Goal: Transaction & Acquisition: Purchase product/service

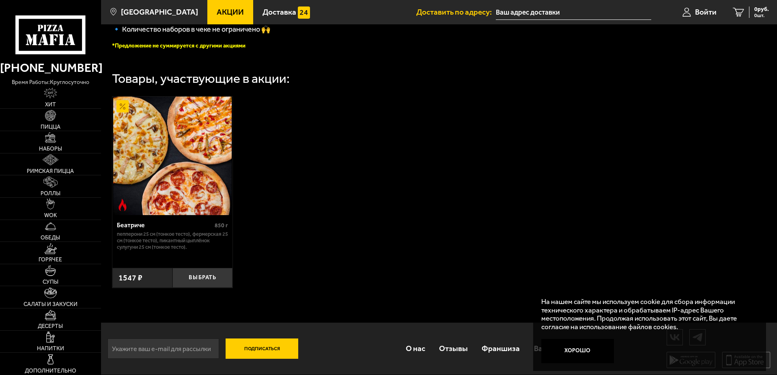
scroll to position [244, 0]
click at [578, 357] on button "Хорошо" at bounding box center [578, 351] width 73 height 24
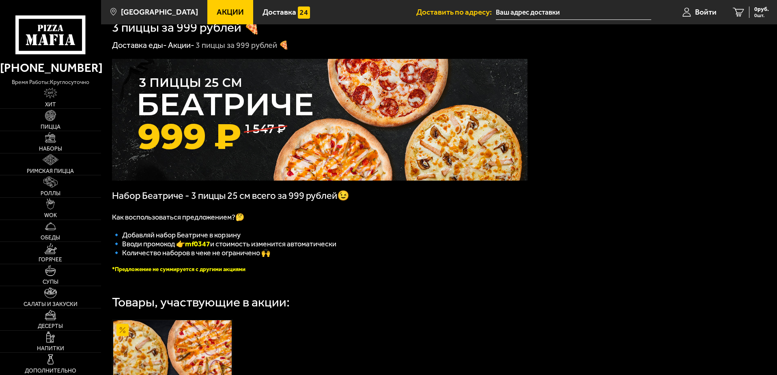
scroll to position [0, 0]
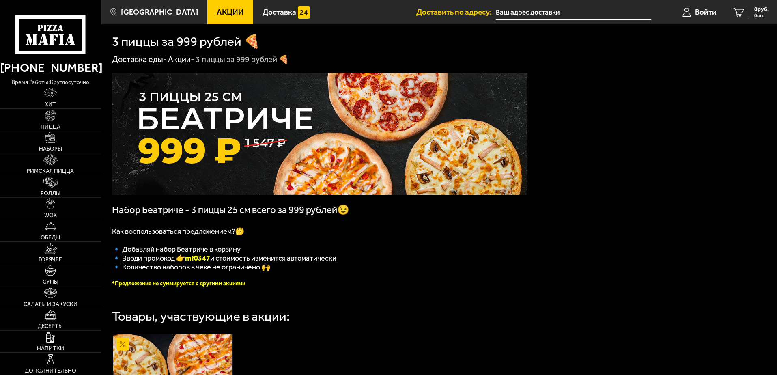
click at [198, 149] on img at bounding box center [320, 134] width 416 height 122
click at [50, 145] on link "Наборы" at bounding box center [50, 142] width 101 height 22
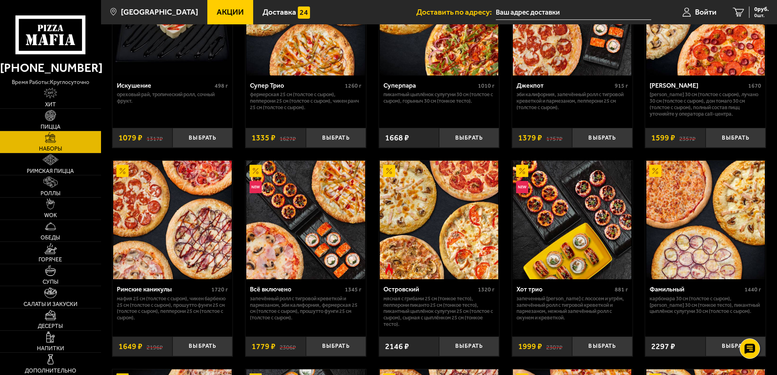
scroll to position [568, 0]
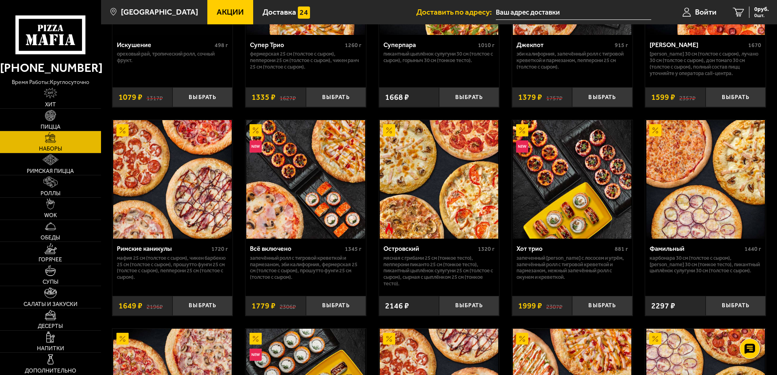
click at [132, 307] on span "1649 ₽" at bounding box center [131, 306] width 24 height 8
click at [188, 305] on button "Выбрать" at bounding box center [203, 306] width 60 height 20
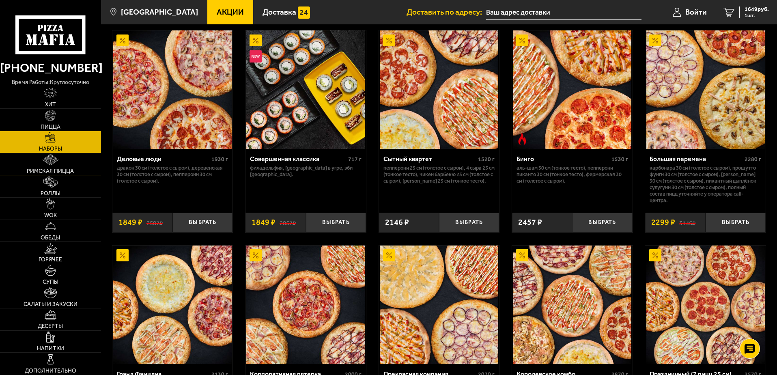
scroll to position [852, 0]
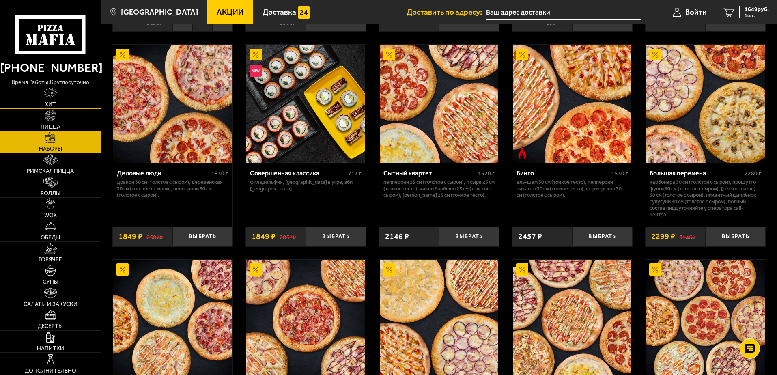
click at [56, 97] on img at bounding box center [50, 93] width 13 height 11
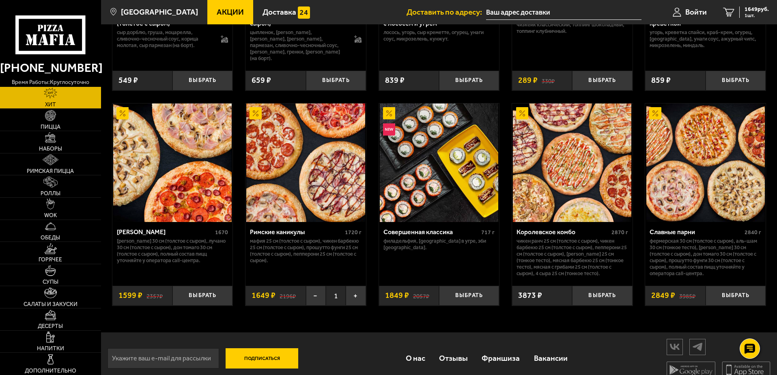
scroll to position [419, 0]
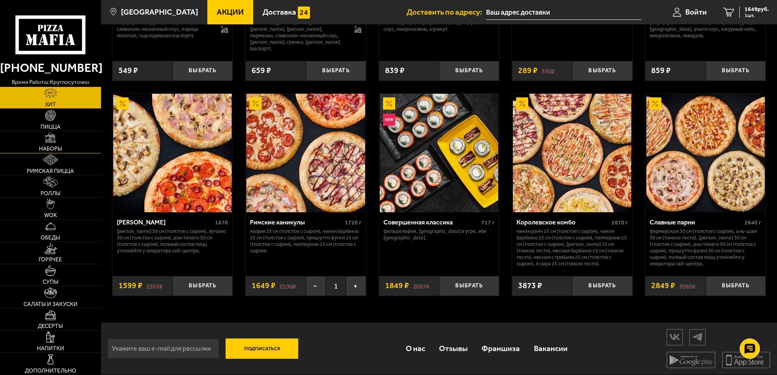
click at [54, 145] on link "Наборы" at bounding box center [50, 142] width 101 height 22
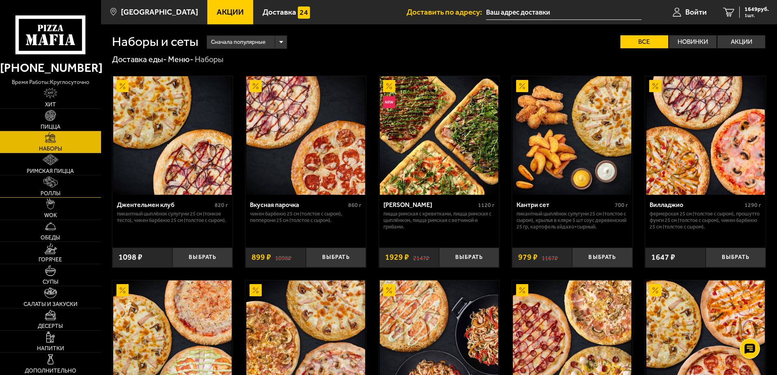
click at [52, 191] on span "Роллы" at bounding box center [51, 194] width 20 height 6
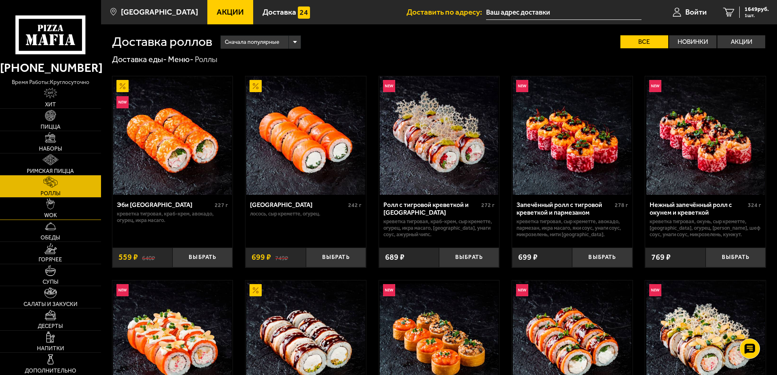
click at [56, 208] on link "WOK" at bounding box center [50, 209] width 101 height 22
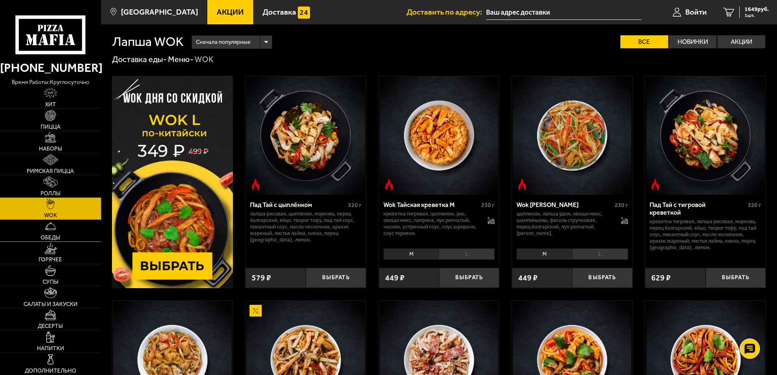
click at [56, 232] on link "Обеды" at bounding box center [50, 231] width 101 height 22
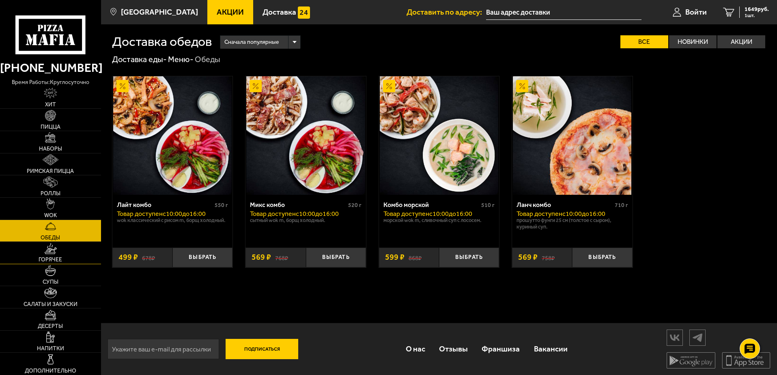
click at [51, 253] on img at bounding box center [50, 248] width 12 height 11
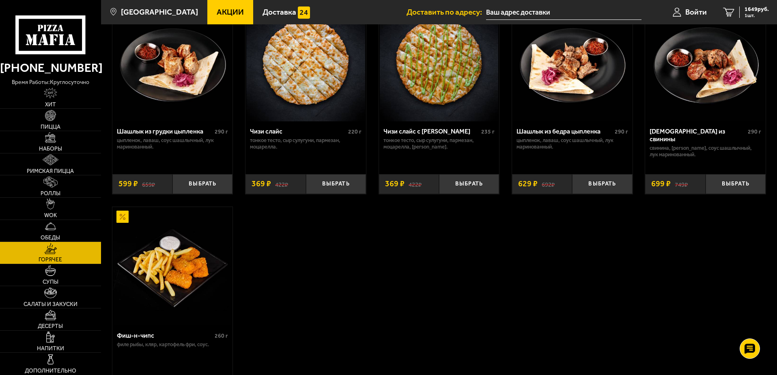
scroll to position [528, 0]
click at [166, 280] on img at bounding box center [172, 266] width 119 height 119
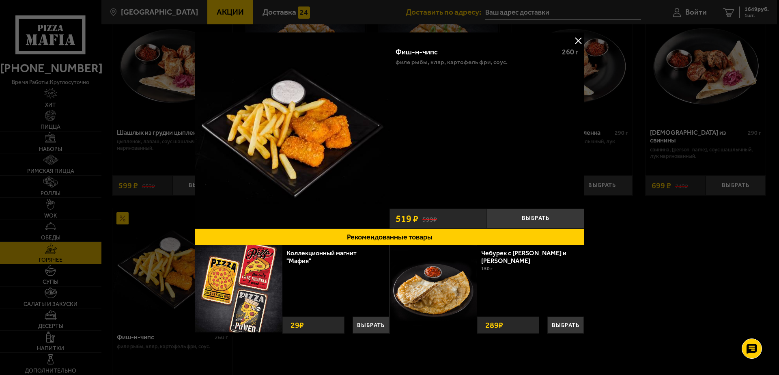
click at [578, 39] on button at bounding box center [578, 41] width 12 height 12
